Goal: Transaction & Acquisition: Purchase product/service

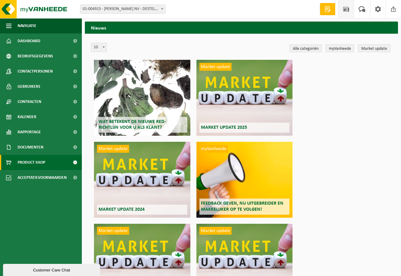
click at [24, 161] on span "Product Shop" at bounding box center [32, 162] width 28 height 15
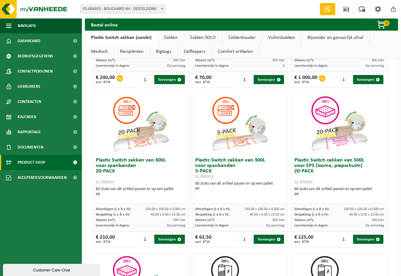
scroll to position [50, 0]
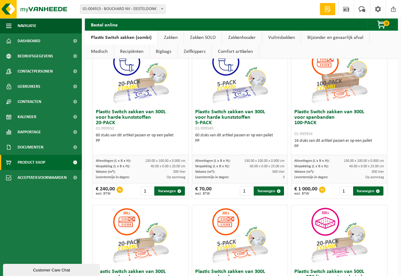
click at [169, 35] on link "Zakken" at bounding box center [171, 38] width 26 height 14
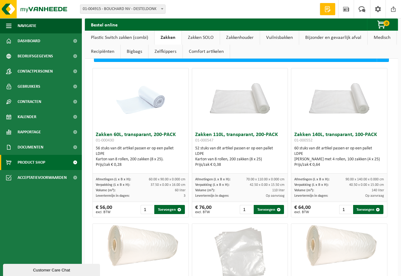
scroll to position [0, 0]
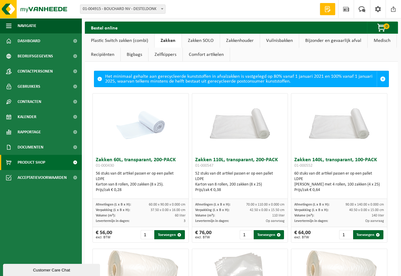
click at [100, 56] on link "Recipiënten" at bounding box center [102, 55] width 35 height 14
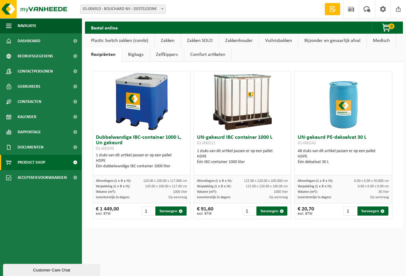
click at [99, 40] on link "Plastic Switch zakken (combi)" at bounding box center [119, 41] width 69 height 14
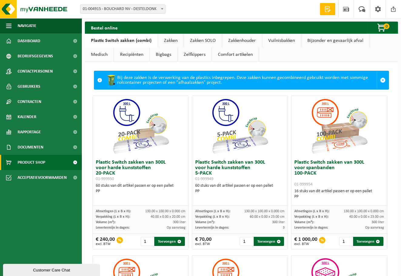
click at [165, 41] on link "Zakken" at bounding box center [171, 41] width 26 height 14
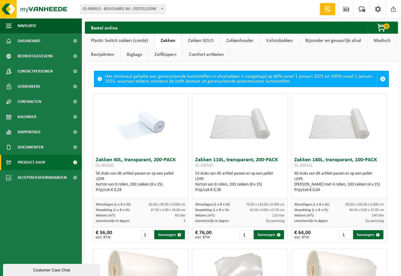
click at [103, 56] on link "Recipiënten" at bounding box center [102, 55] width 35 height 14
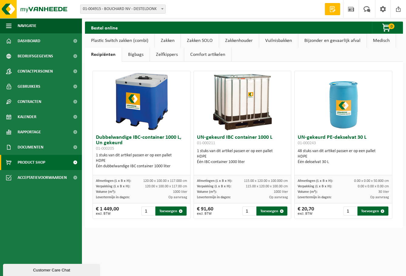
click at [273, 39] on link "Vuilnisbakken" at bounding box center [278, 41] width 39 height 14
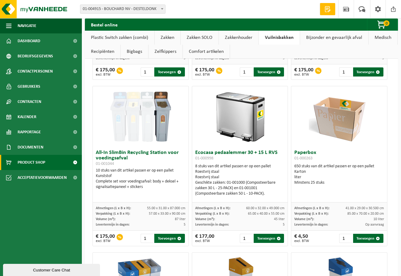
scroll to position [152, 0]
